Goal: Information Seeking & Learning: Learn about a topic

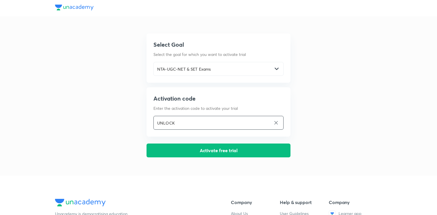
click at [270, 121] on input "UNLOCK" at bounding box center [212, 123] width 117 height 12
click at [274, 122] on icon at bounding box center [276, 122] width 5 height 5
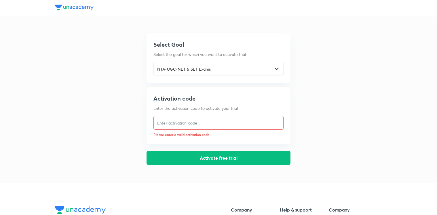
click at [136, 136] on div "Select Goal Select the goal for which you want to activate trial NTA-UGC-NET & …" at bounding box center [218, 82] width 327 height 165
click at [176, 123] on input "text" at bounding box center [219, 123] width 130 height 12
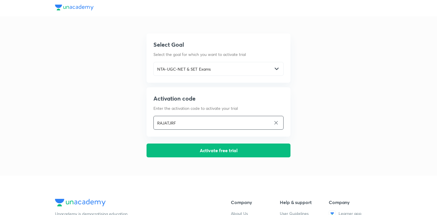
type input "RAJATJRF"
click at [112, 102] on div "Select Goal Select the goal for which you want to activate trial NTA-UGC-NET & …" at bounding box center [218, 78] width 327 height 157
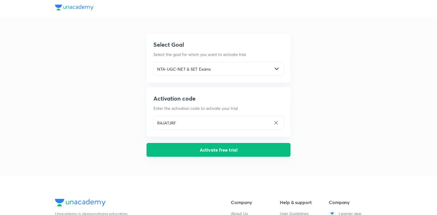
click at [219, 149] on button "Activate free trial" at bounding box center [219, 150] width 144 height 14
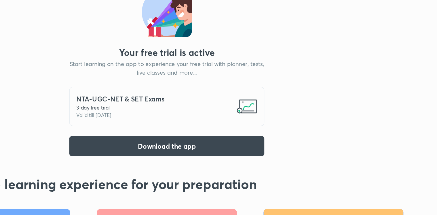
scroll to position [5, 0]
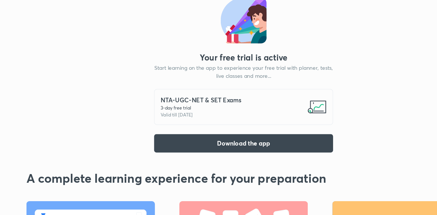
click at [203, 126] on button "Download the app" at bounding box center [218, 130] width 135 height 14
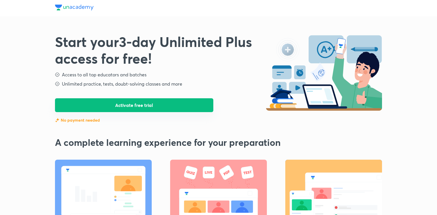
click at [160, 108] on button "Activate free trial" at bounding box center [134, 105] width 158 height 14
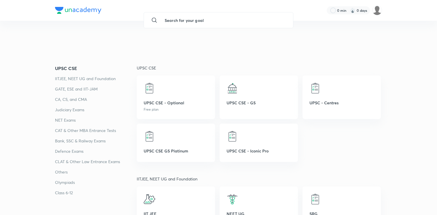
scroll to position [61, 0]
click at [179, 20] on input "text" at bounding box center [224, 20] width 128 height 16
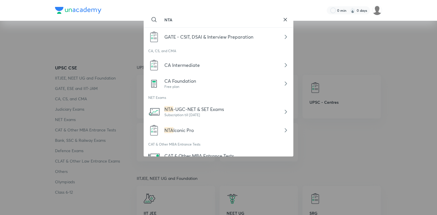
scroll to position [68, 0]
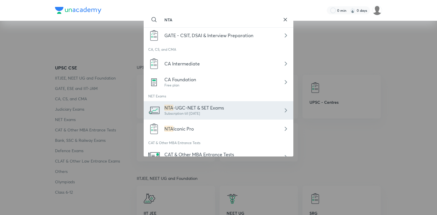
click at [188, 110] on span "-UGC-NET & SET Exams" at bounding box center [198, 108] width 51 height 6
type input "NTA-UGC-NET & SET Exams"
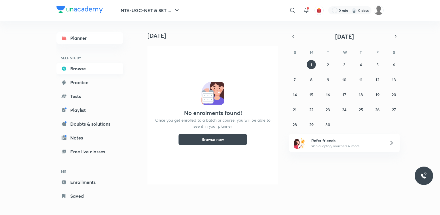
click at [79, 69] on link "Browse" at bounding box center [89, 69] width 67 height 12
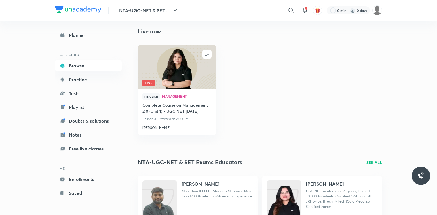
scroll to position [227, 0]
click at [179, 72] on img at bounding box center [177, 66] width 80 height 45
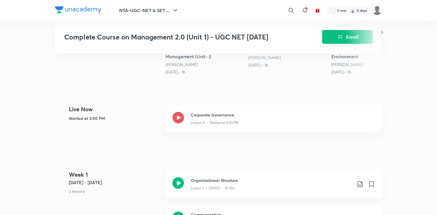
scroll to position [217, 0]
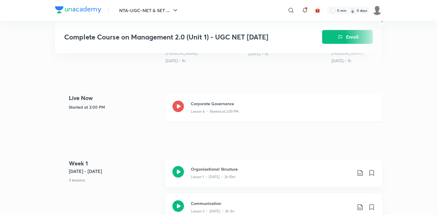
click at [181, 107] on icon at bounding box center [178, 106] width 12 height 12
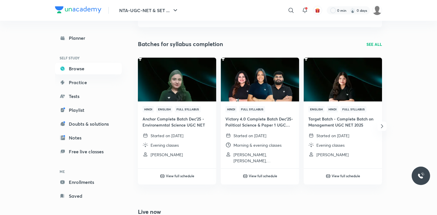
scroll to position [48, 0]
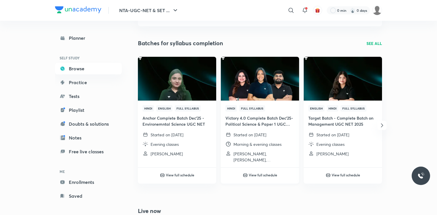
click at [264, 73] on img at bounding box center [260, 78] width 80 height 45
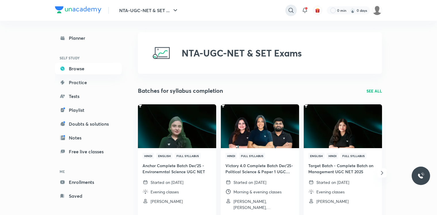
click at [289, 12] on icon at bounding box center [291, 10] width 7 height 7
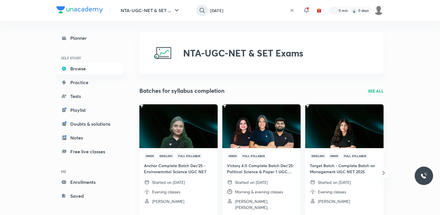
type input "RAJAT"
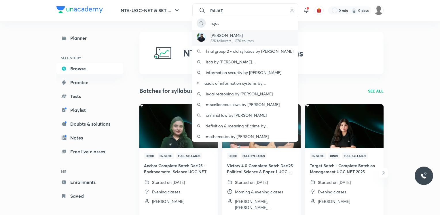
click at [234, 38] on p "32K followers • 1370 courses" at bounding box center [231, 40] width 43 height 5
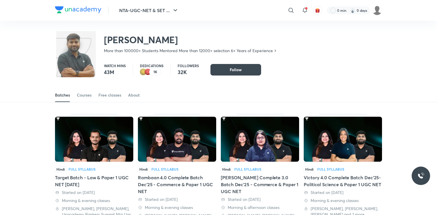
click at [241, 70] on span "Follow" at bounding box center [236, 70] width 12 height 6
click at [103, 137] on img at bounding box center [94, 139] width 78 height 45
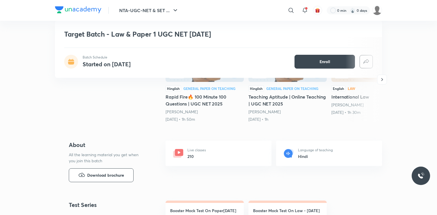
scroll to position [132, 0]
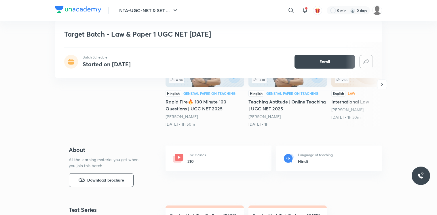
click at [224, 163] on div "Live classes 210" at bounding box center [219, 157] width 106 height 25
click at [221, 159] on div "Live classes 210" at bounding box center [219, 157] width 106 height 25
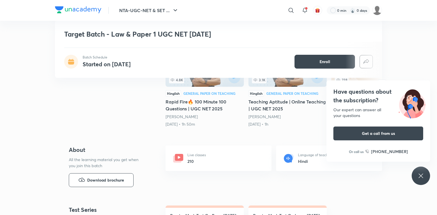
click at [248, 159] on div "Live classes 210" at bounding box center [219, 157] width 106 height 25
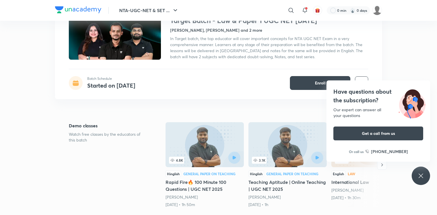
scroll to position [0, 0]
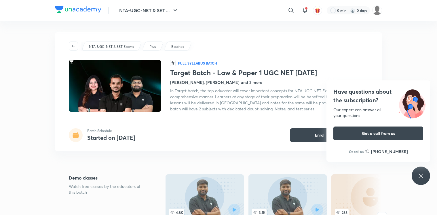
click at [423, 174] on icon at bounding box center [421, 175] width 4 height 4
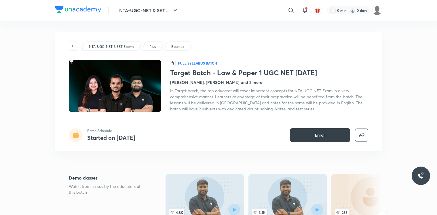
click at [328, 135] on button "Enroll" at bounding box center [320, 135] width 60 height 14
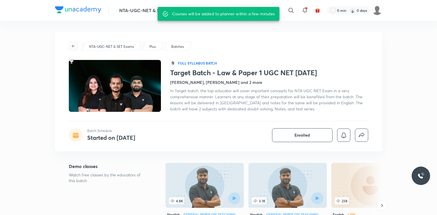
click at [73, 46] on icon "button" at bounding box center [73, 46] width 3 height 3
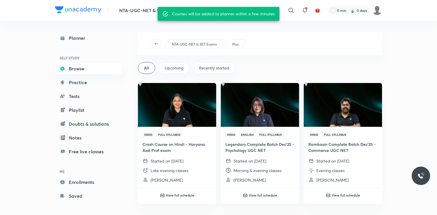
click at [88, 11] on img at bounding box center [78, 9] width 46 height 7
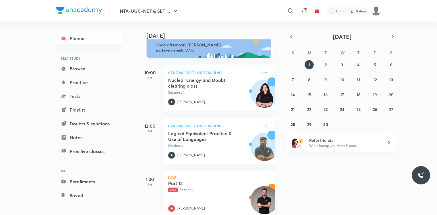
scroll to position [20, 0]
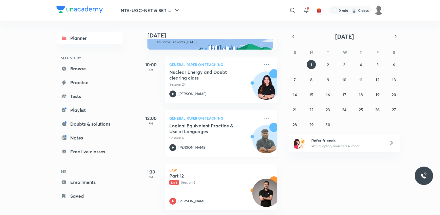
click at [213, 124] on h5 "Logical Equivalent Practice & Use of Languages" at bounding box center [205, 129] width 72 height 12
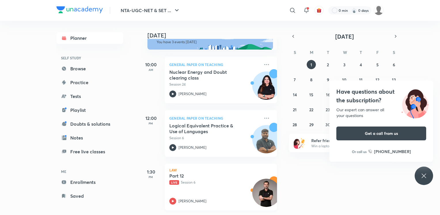
click at [183, 180] on p "Live Session 6" at bounding box center [214, 182] width 90 height 5
click at [73, 81] on link "Practice" at bounding box center [89, 83] width 67 height 12
click at [76, 97] on link "Tests" at bounding box center [89, 96] width 67 height 12
